Goal: Task Accomplishment & Management: Manage account settings

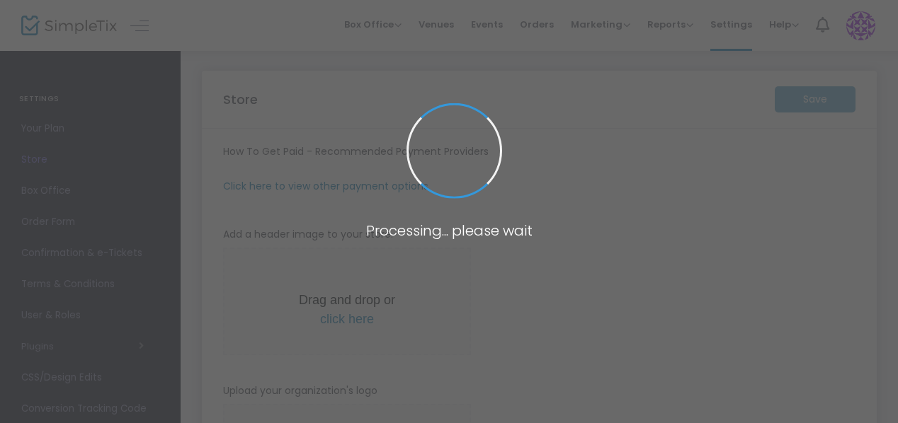
type input "[URL]"
type input "[EMAIL_ADDRESS][DOMAIN_NAME]"
radio input "true"
radio input "false"
radio input "true"
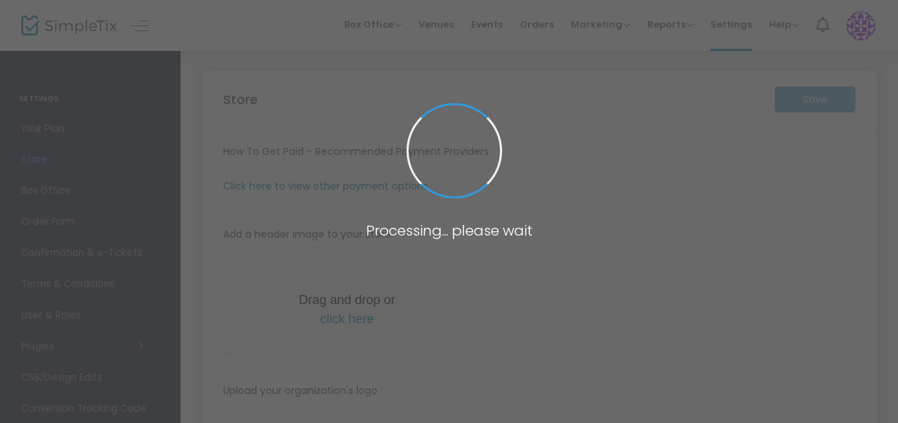
type input "citrus paranormal society"
type input "[PHONE_NUMBER]"
type input "[EMAIL_ADDRESS][DOMAIN_NAME]"
type input "[DOMAIN_NAME][URL]"
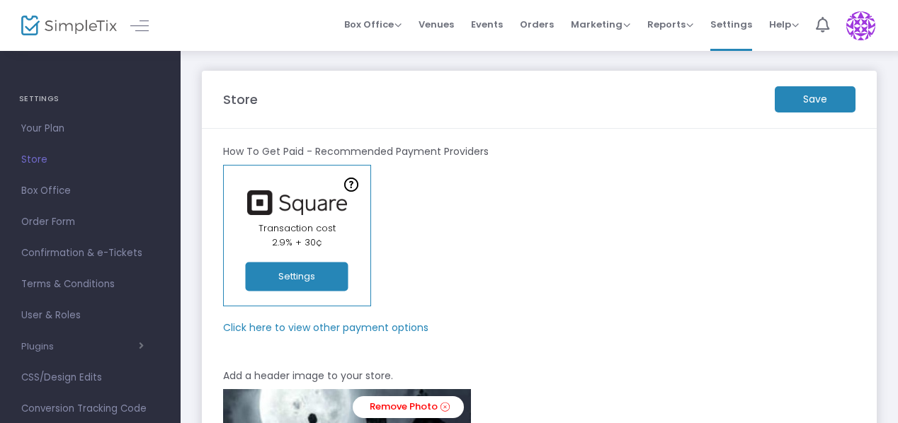
click at [153, 23] on span at bounding box center [146, 24] width 25 height 13
click at [397, 29] on span "Box Office" at bounding box center [372, 24] width 57 height 13
click at [554, 18] on span "Orders" at bounding box center [537, 24] width 34 height 36
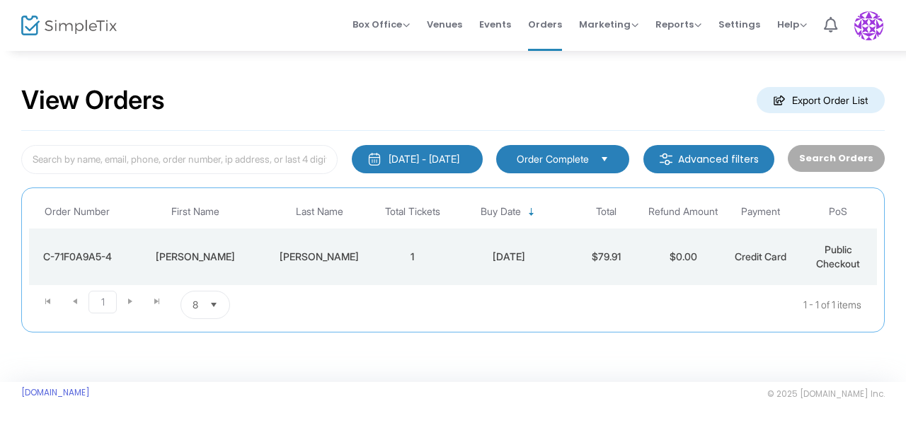
click at [681, 256] on td "$0.00" at bounding box center [683, 257] width 77 height 57
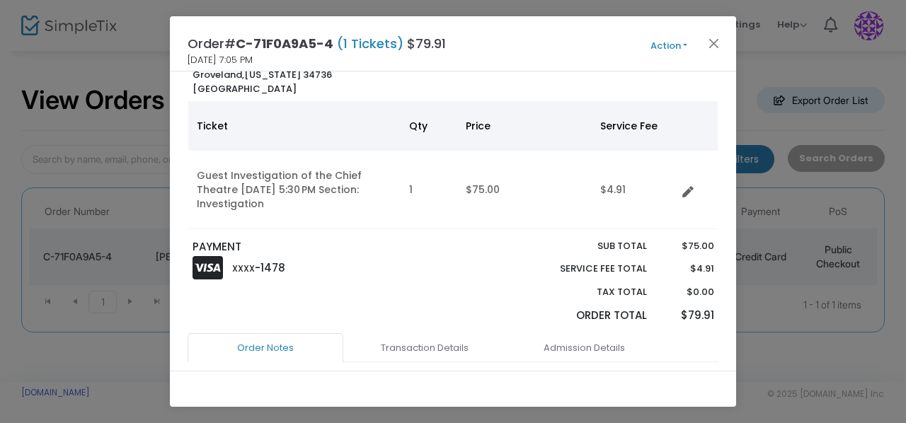
scroll to position [142, 0]
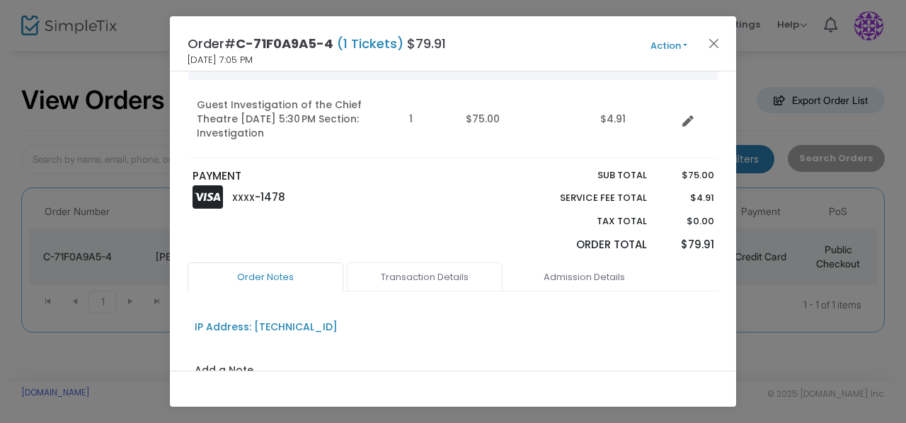
click at [391, 278] on link "Transaction Details" at bounding box center [425, 278] width 156 height 30
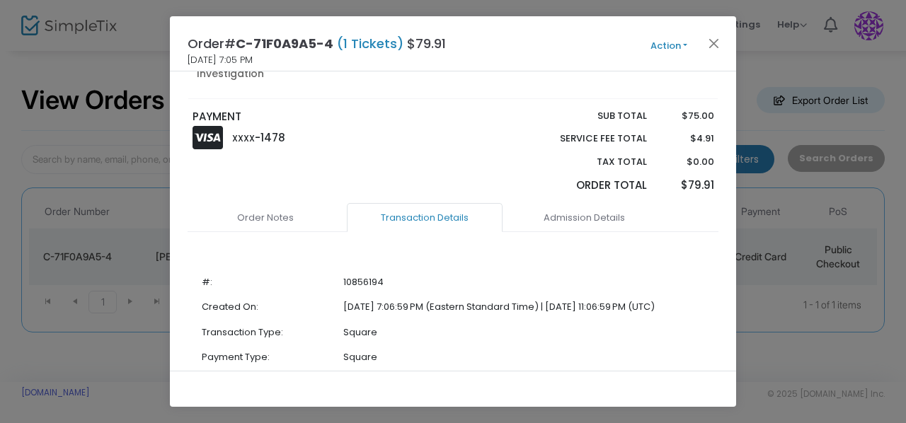
scroll to position [283, 0]
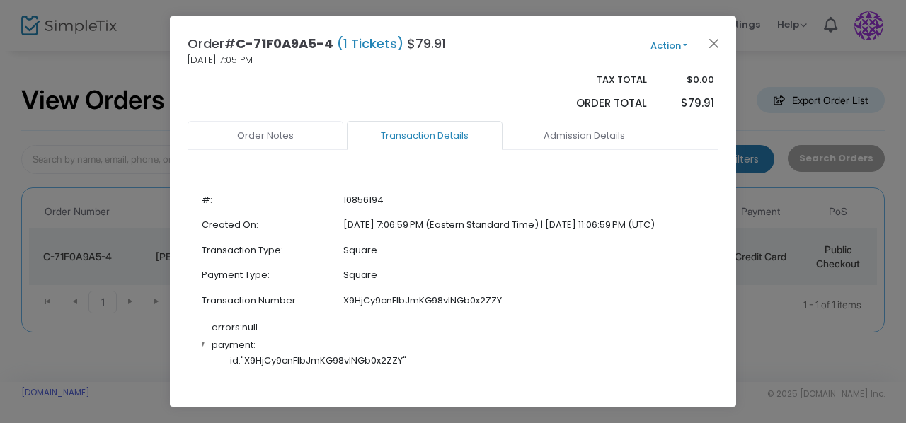
click at [303, 135] on link "Order Notes" at bounding box center [266, 136] width 156 height 30
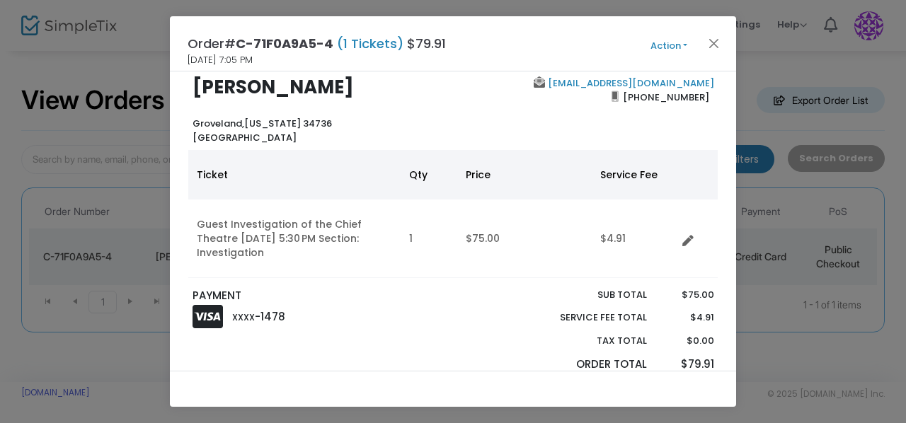
scroll to position [0, 0]
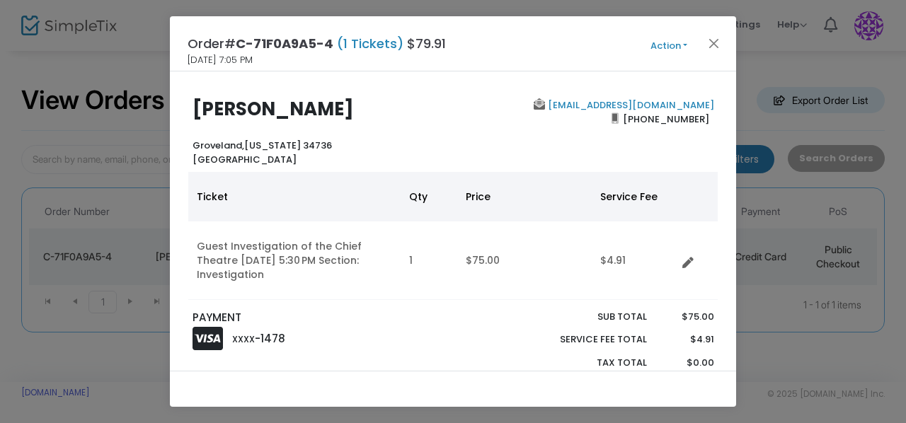
click at [676, 49] on button "Action" at bounding box center [669, 46] width 85 height 16
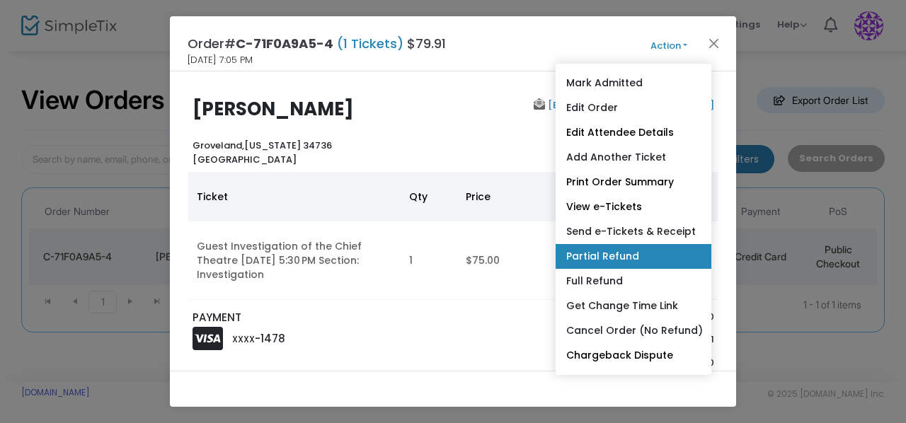
click at [629, 264] on link "Partial Refund" at bounding box center [634, 256] width 156 height 25
radio input "true"
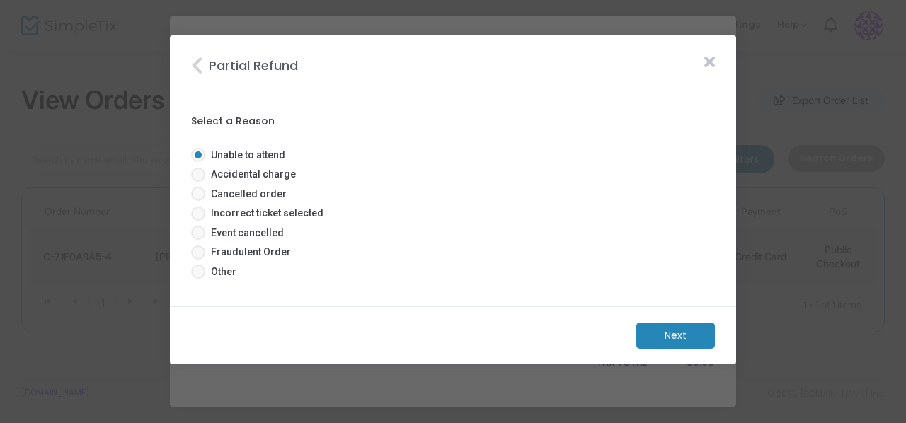
click at [706, 62] on icon at bounding box center [710, 63] width 11 height 16
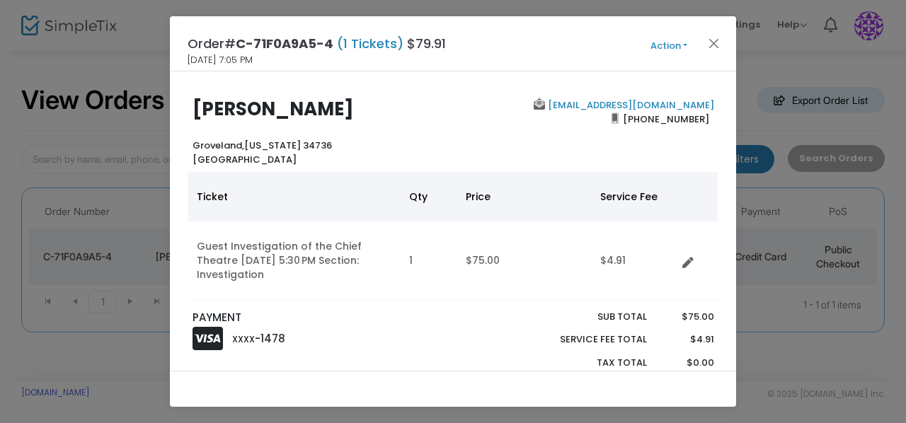
click at [679, 47] on button "Action" at bounding box center [669, 46] width 85 height 16
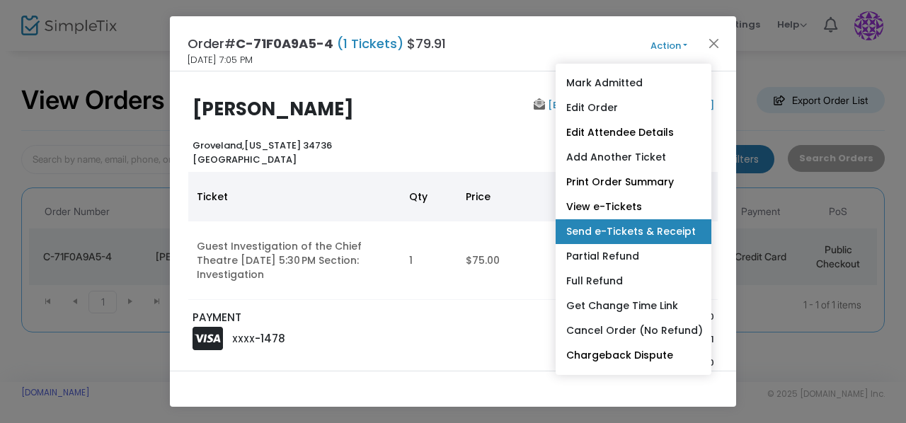
click at [670, 223] on link "Send e-Tickets & Receipt" at bounding box center [634, 232] width 156 height 25
type input "[EMAIL_ADDRESS][DOMAIN_NAME]"
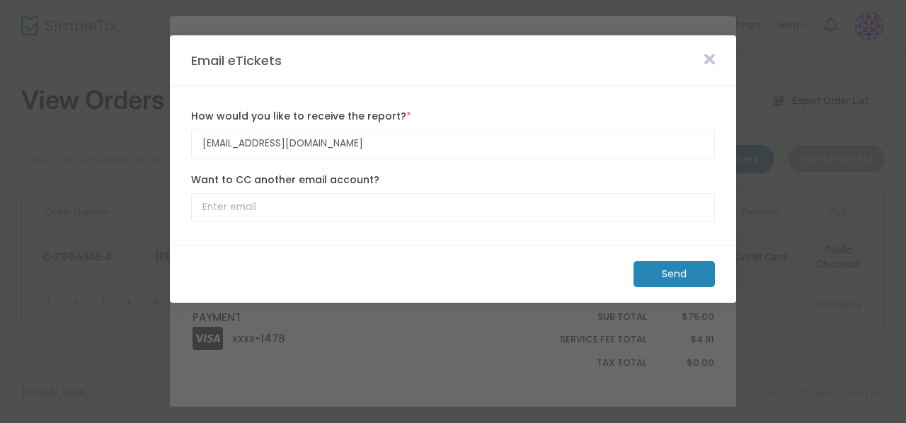
click at [707, 59] on icon at bounding box center [710, 60] width 11 height 16
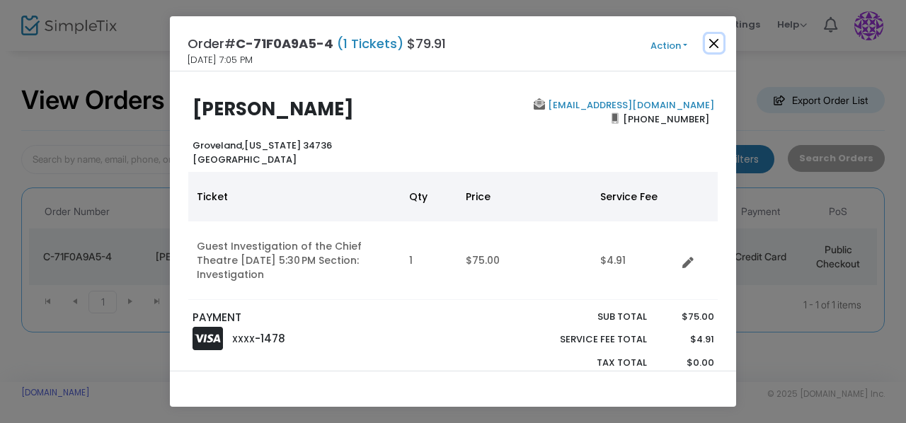
click at [708, 39] on button "Close" at bounding box center [714, 43] width 18 height 18
